Goal: Task Accomplishment & Management: Manage account settings

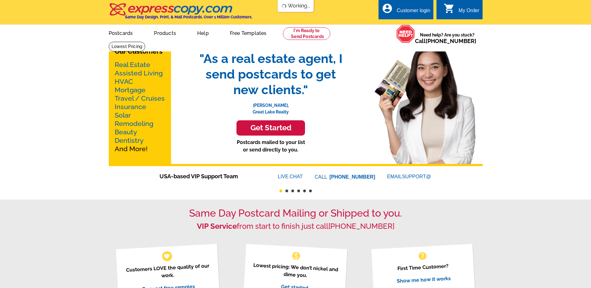
click at [419, 10] on div "Customer login" at bounding box center [414, 12] width 34 height 9
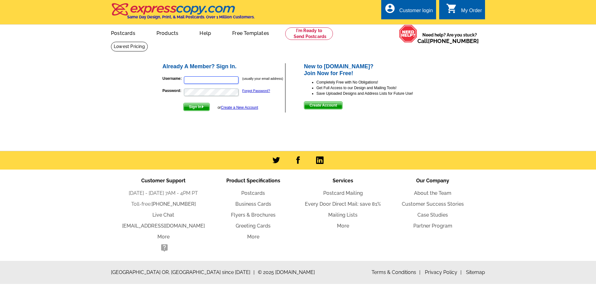
type input "[PERSON_NAME][EMAIL_ADDRESS][DOMAIN_NAME]"
click at [199, 108] on span "Sign In" at bounding box center [197, 106] width 26 height 7
